Goal: Task Accomplishment & Management: Check status

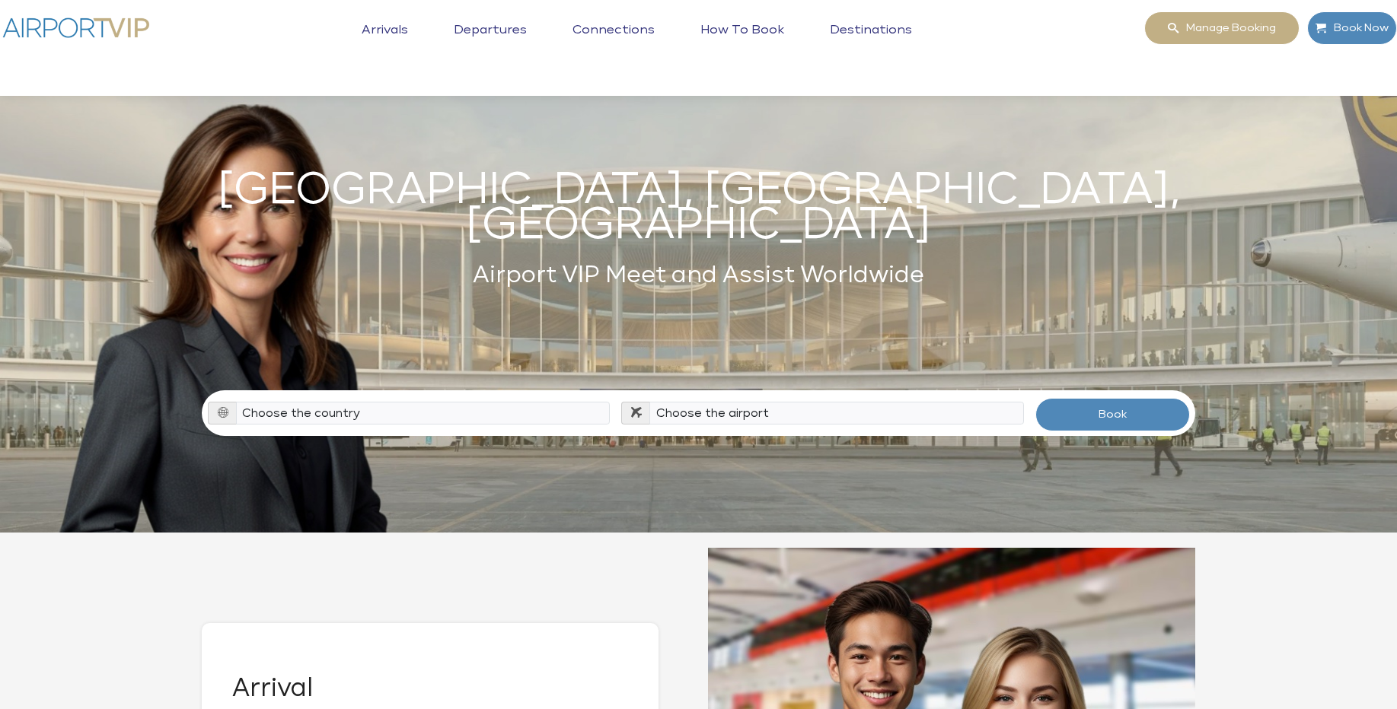
click at [242, 44] on div "Manage booking Book Now Toggle navigation Arrivals Departures Connections How t…" at bounding box center [699, 47] width 1408 height 73
click at [1009, 55] on div "Manage booking Book Now Toggle navigation Arrivals Departures Connections How t…" at bounding box center [699, 47] width 1408 height 73
